Goal: Information Seeking & Learning: Learn about a topic

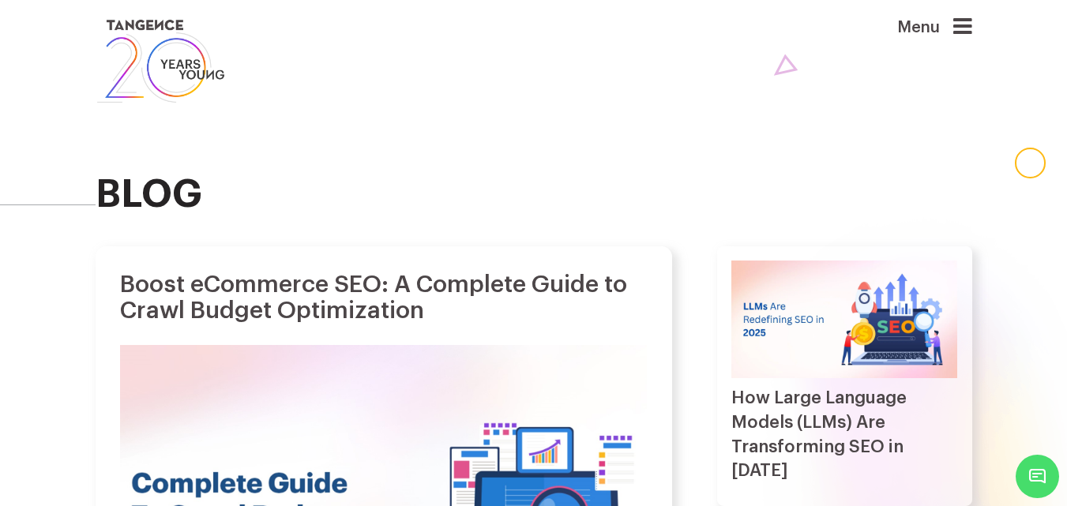
click at [971, 22] on icon at bounding box center [963, 27] width 19 height 22
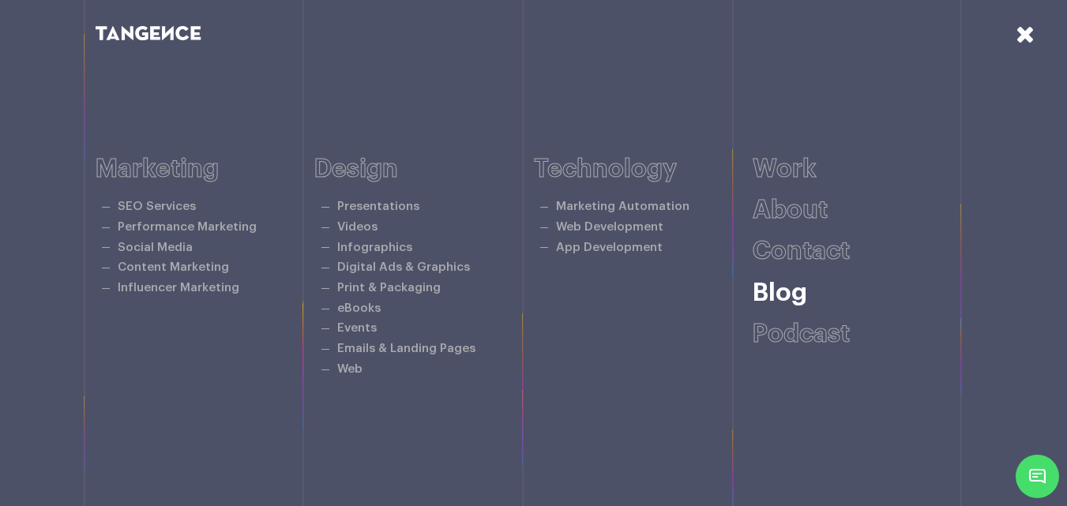
click at [798, 299] on link "Blog" at bounding box center [780, 292] width 55 height 25
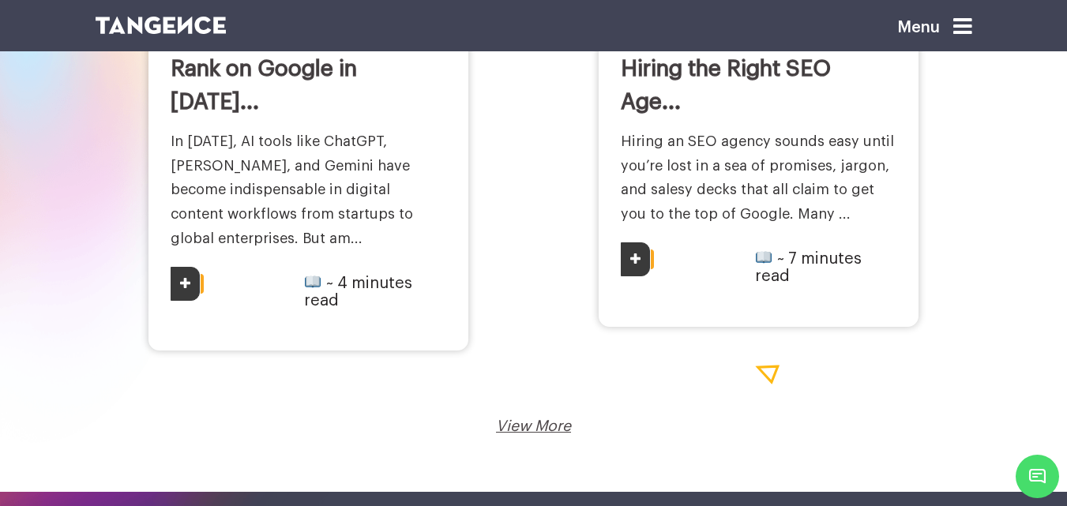
scroll to position [2607, 0]
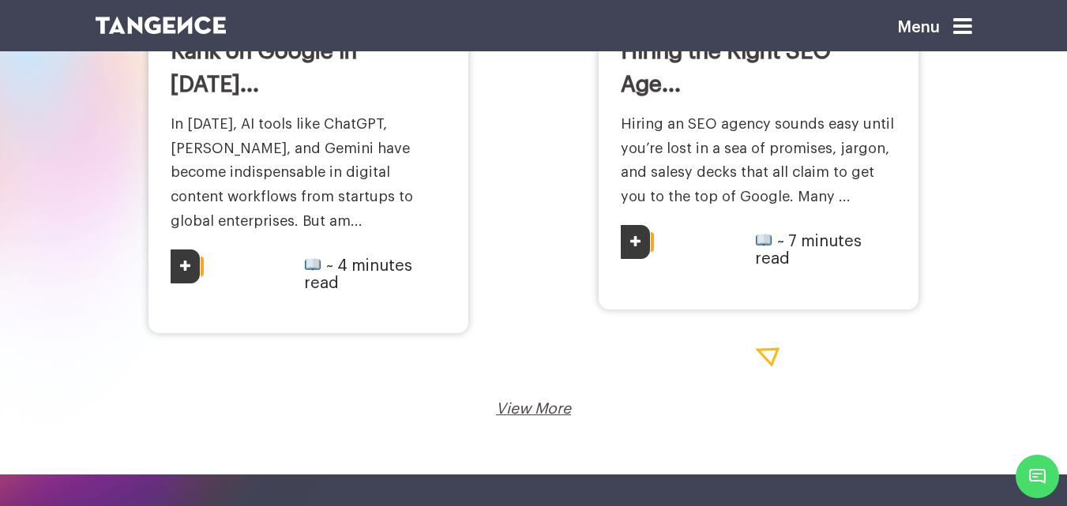
click at [564, 401] on link "View More" at bounding box center [533, 409] width 75 height 16
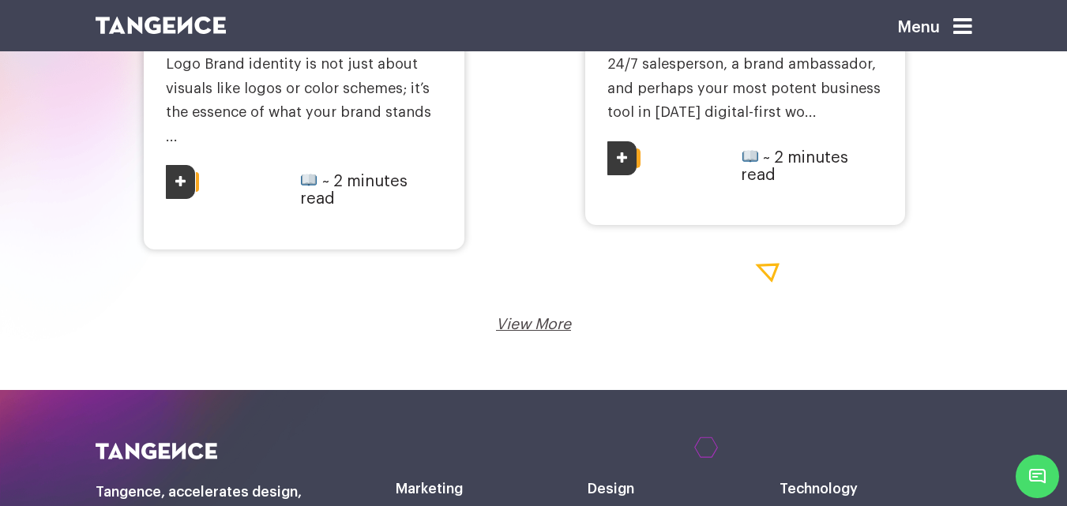
scroll to position [3160, 0]
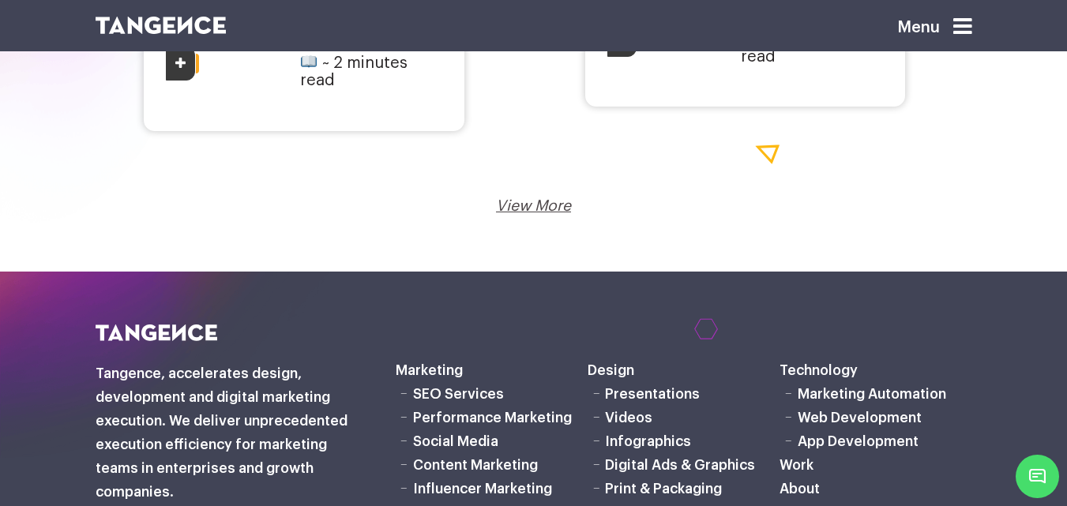
click at [515, 198] on link "View More" at bounding box center [533, 206] width 75 height 16
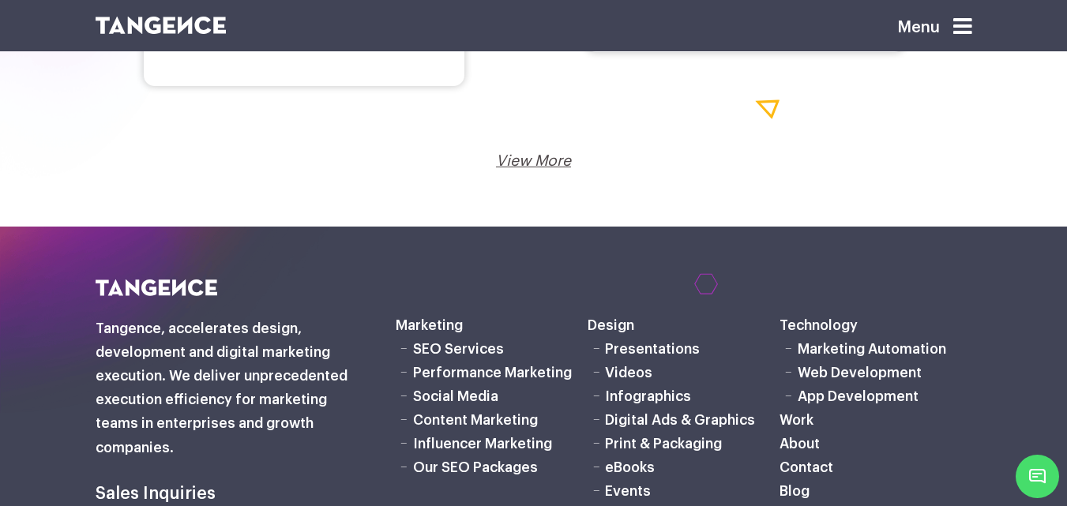
scroll to position [3240, 0]
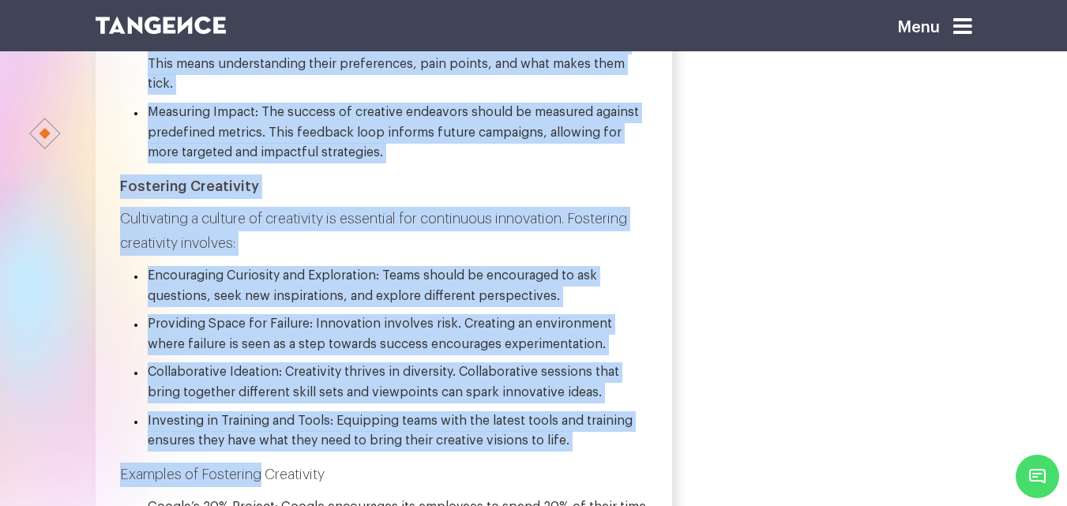
scroll to position [2248, 0]
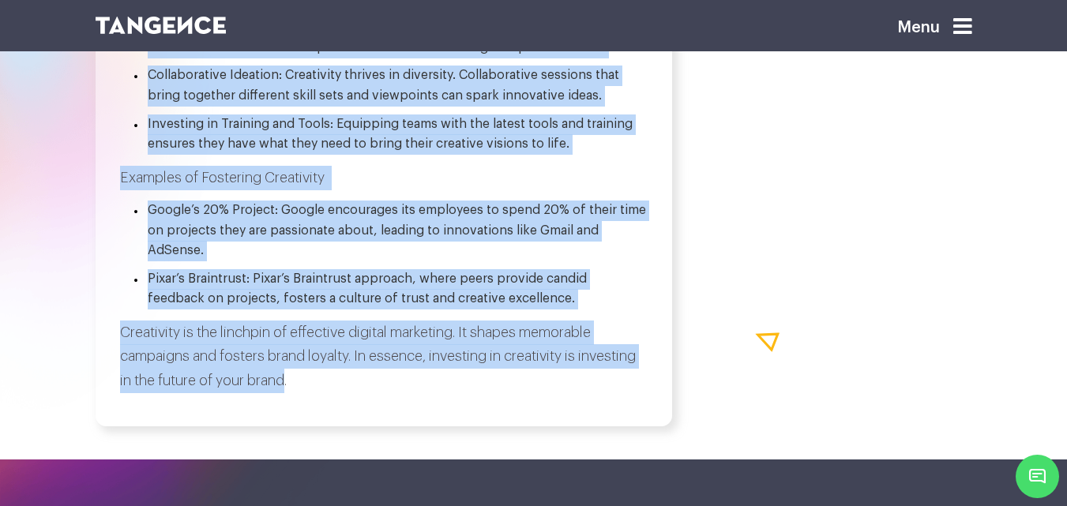
drag, startPoint x: 123, startPoint y: 278, endPoint x: 285, endPoint y: 407, distance: 206.9
click at [285, 388] on em "Creativity is the linchpin of effective digital marketing. It shapes memorable …" at bounding box center [378, 357] width 516 height 62
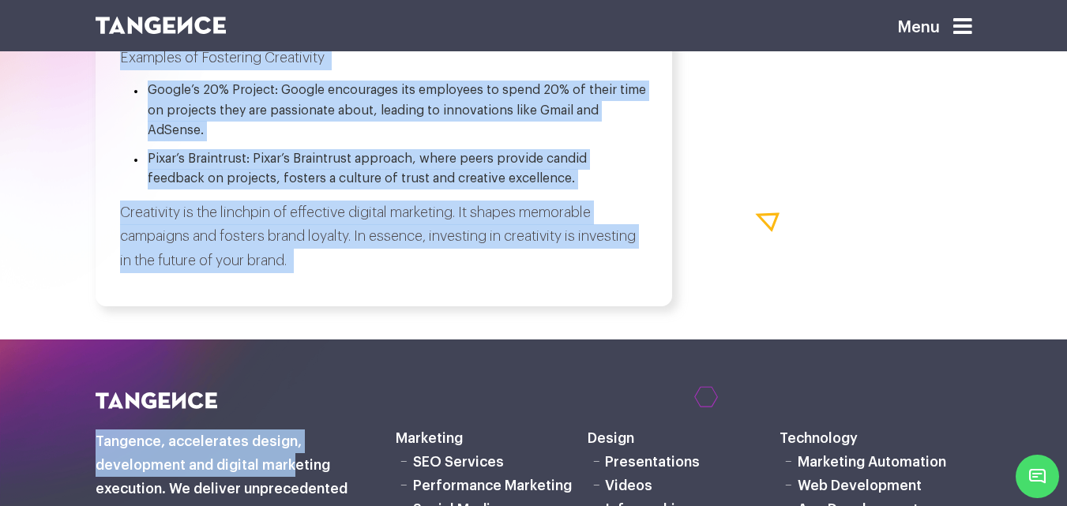
scroll to position [2457, 0]
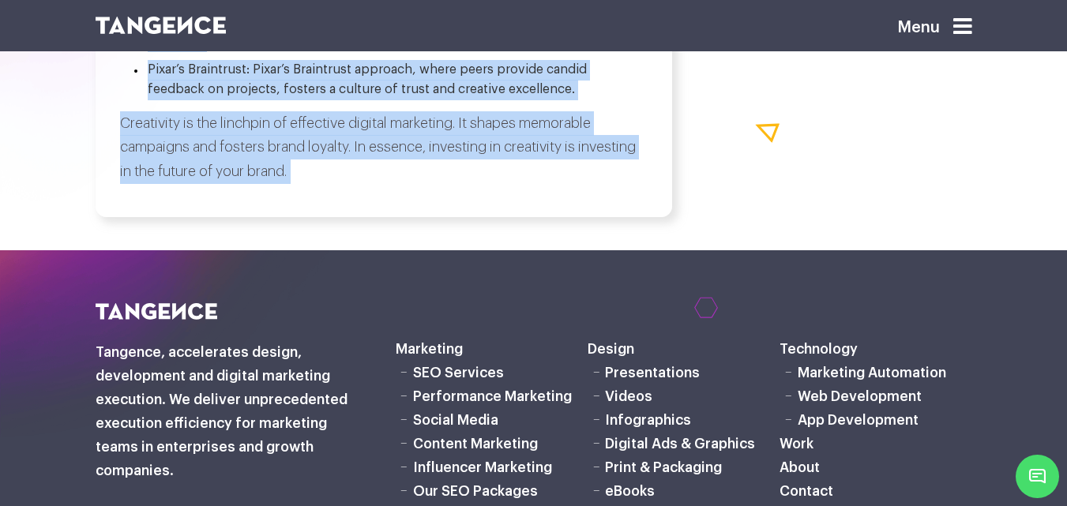
drag, startPoint x: 126, startPoint y: 160, endPoint x: 303, endPoint y: 205, distance: 182.4
copy div "Lor ipsumdolor si ame cons ad Elitsed Doeiusmod? te Incididun | ~ 1 utlabor etd…"
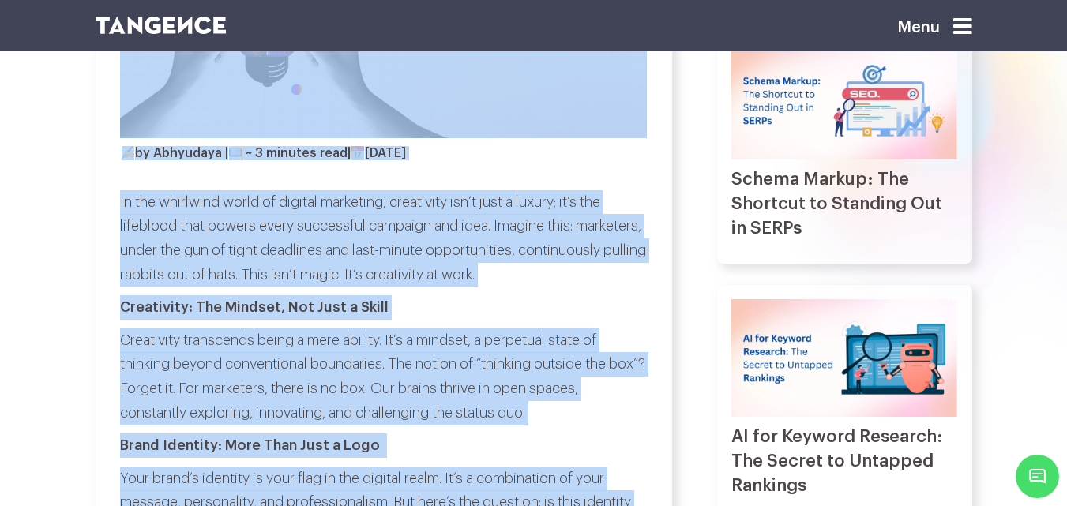
scroll to position [632, 0]
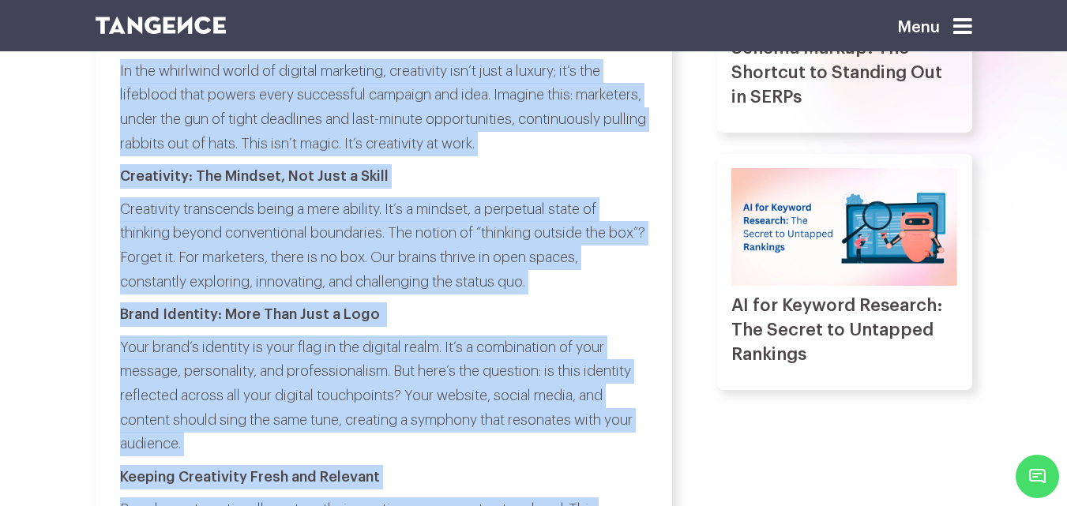
click at [270, 256] on p "Creativity transcends being a mere ability. It’s a mindset, a perpetual state o…" at bounding box center [383, 246] width 526 height 96
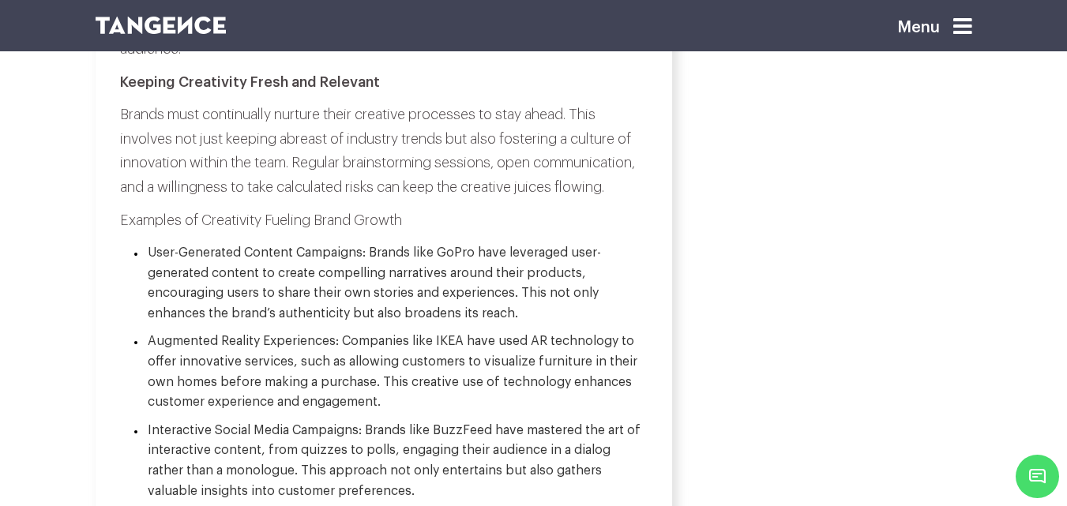
scroll to position [0, 0]
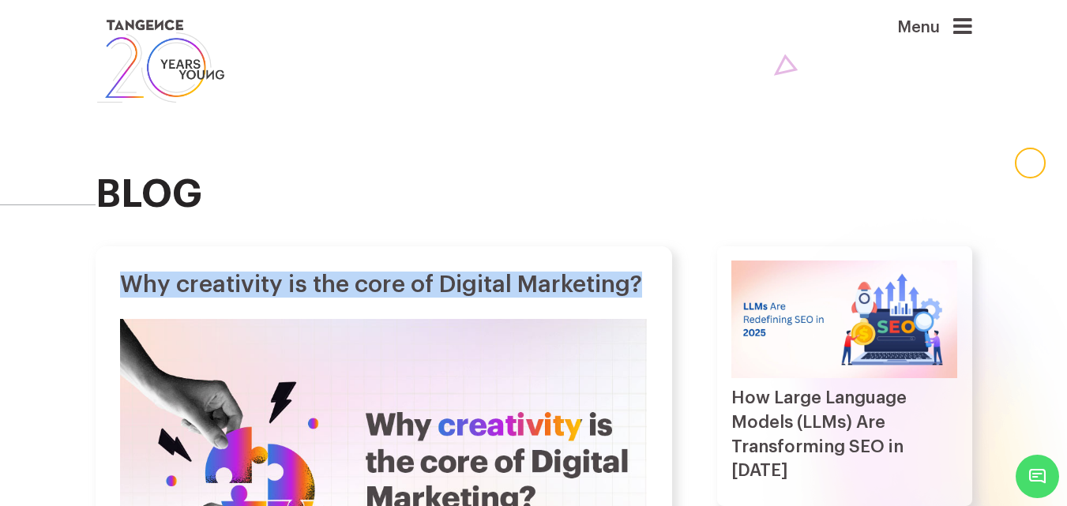
drag, startPoint x: 119, startPoint y: 278, endPoint x: 334, endPoint y: 336, distance: 223.3
copy div "Why creativity is the core of Digital Marketing?"
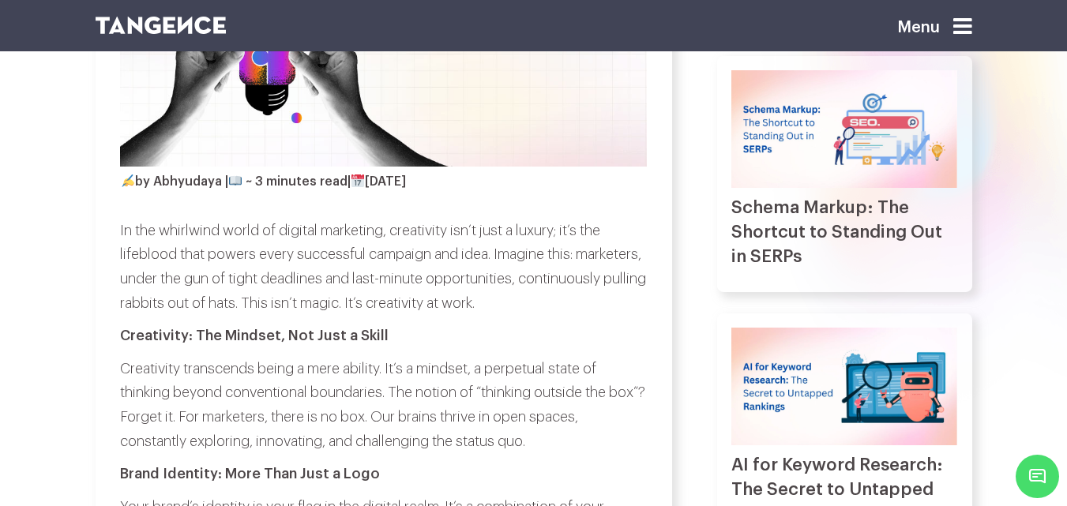
scroll to position [632, 0]
